Goal: Task Accomplishment & Management: Use online tool/utility

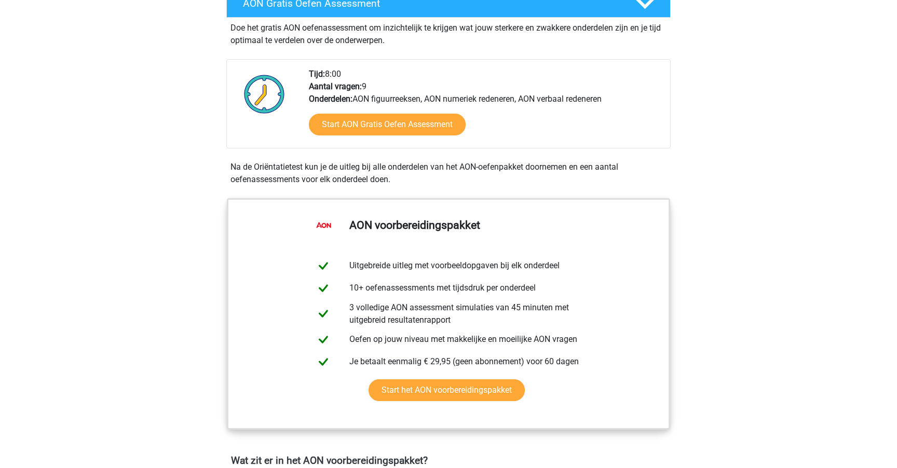
scroll to position [309, 0]
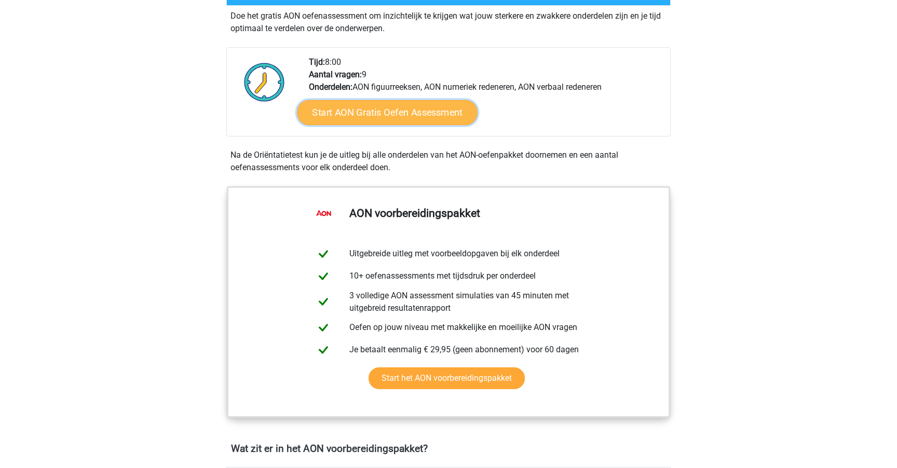
click at [416, 119] on link "Start AON Gratis Oefen Assessment" at bounding box center [387, 112] width 180 height 25
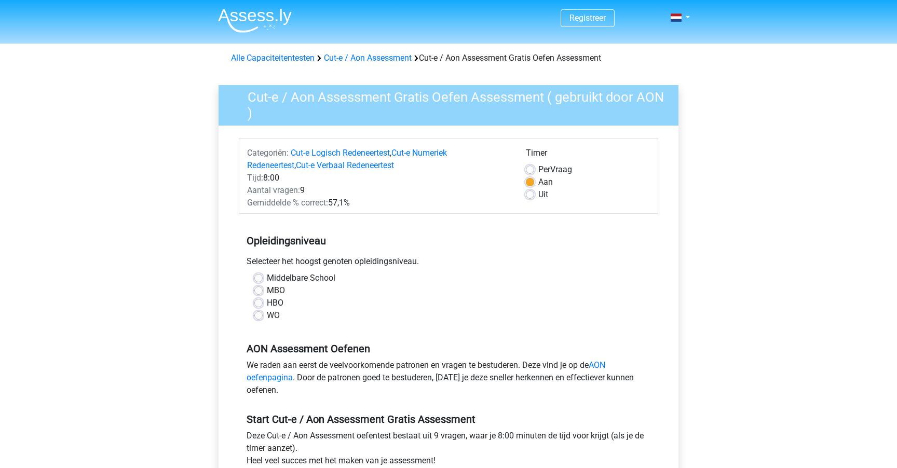
scroll to position [17, 0]
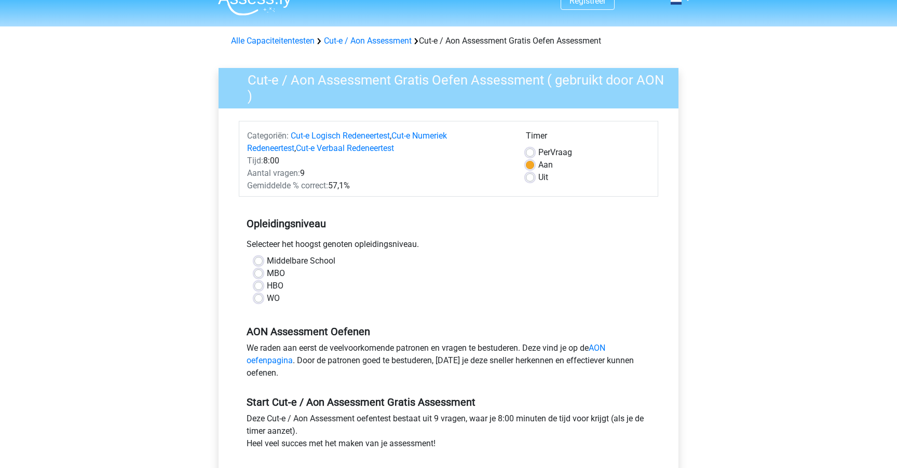
click at [267, 298] on label "WO" at bounding box center [273, 298] width 13 height 12
click at [256, 298] on input "WO" at bounding box center [258, 297] width 8 height 10
radio input "true"
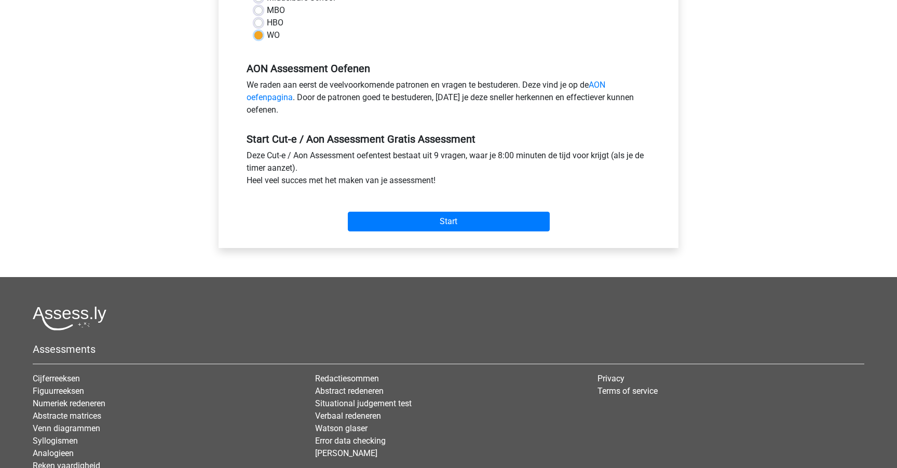
scroll to position [284, 0]
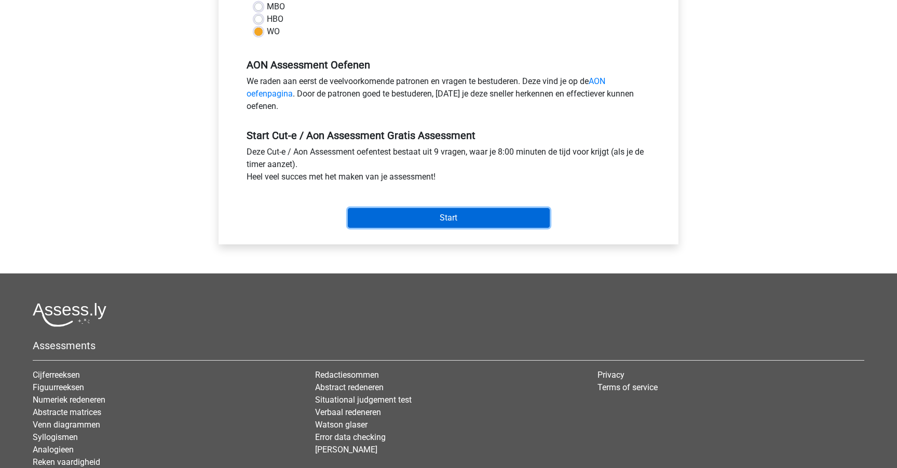
click at [413, 219] on input "Start" at bounding box center [449, 218] width 202 height 20
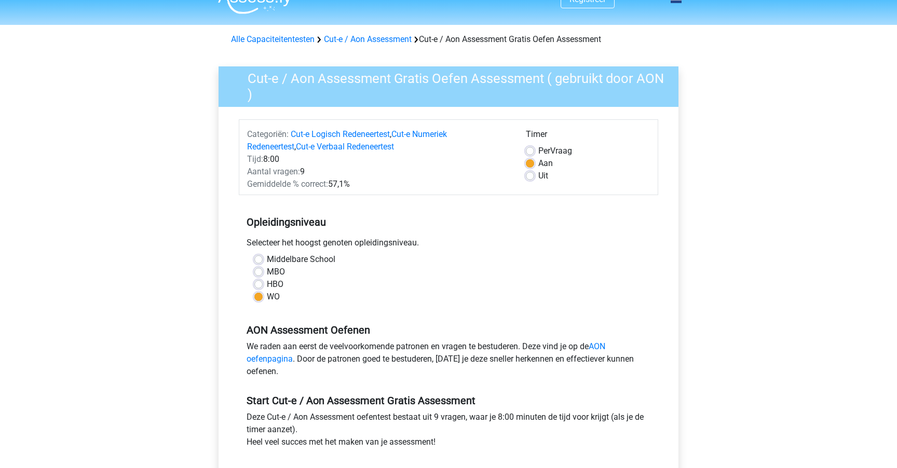
scroll to position [0, 0]
